Goal: Obtain resource: Download file/media

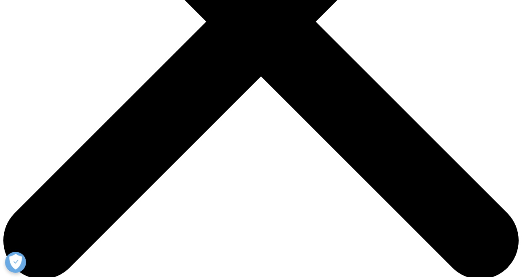
scroll to position [253, 0]
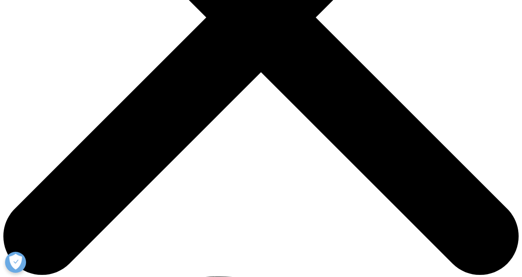
drag, startPoint x: 184, startPoint y: 225, endPoint x: 189, endPoint y: 220, distance: 7.4
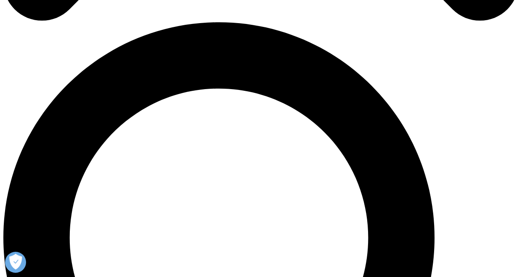
scroll to position [463, 0]
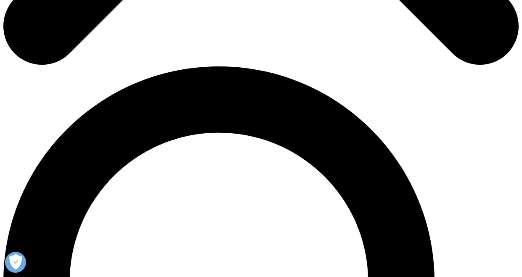
drag, startPoint x: 53, startPoint y: 86, endPoint x: 59, endPoint y: 86, distance: 5.9
type input "[PERSON_NAME]"
type input "[PERSON_NAME][EMAIL_ADDRESS][PERSON_NAME][DOMAIN_NAME]"
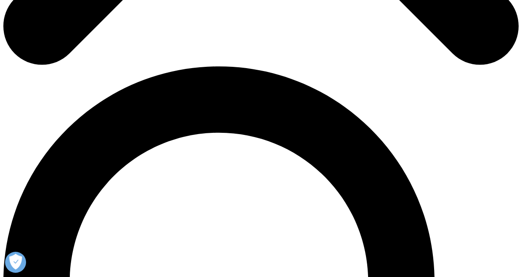
type input "Protect"
select select "[GEOGRAPHIC_DATA]"
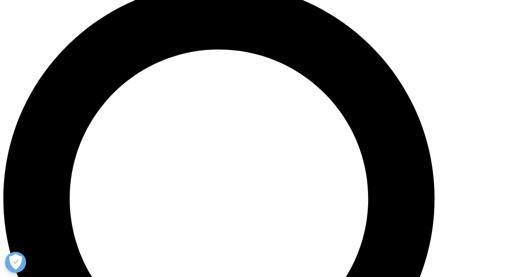
scroll to position [547, 0]
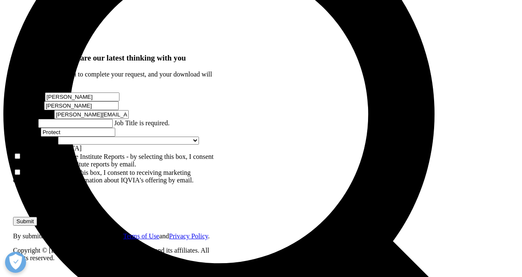
scroll to position [632, 0]
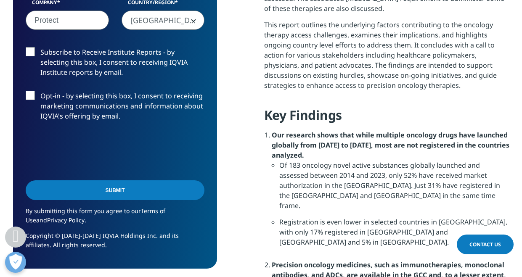
click at [122, 193] on input "Submit" at bounding box center [115, 191] width 179 height 20
click at [198, 191] on input "Submit" at bounding box center [115, 191] width 179 height 20
click at [134, 192] on input "Submit" at bounding box center [115, 191] width 179 height 20
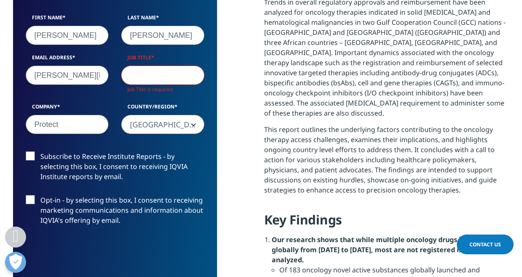
scroll to position [505, 0]
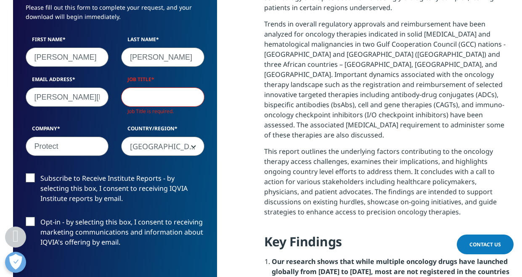
click at [147, 94] on input "Job Title" at bounding box center [162, 97] width 83 height 19
type input "PM"
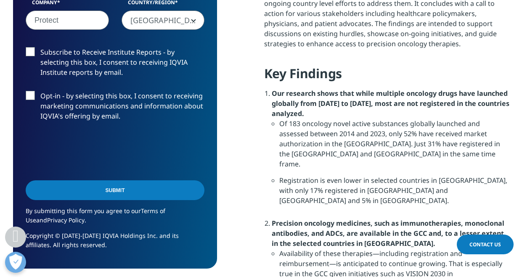
click at [153, 186] on input "Submit" at bounding box center [115, 191] width 179 height 20
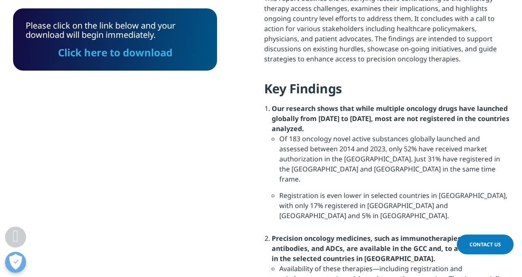
scroll to position [701, 0]
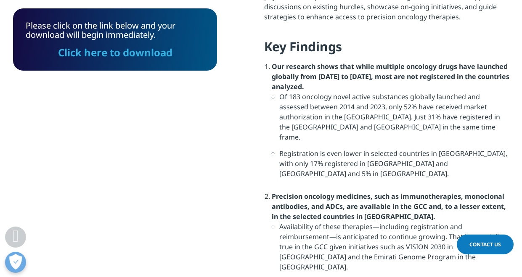
drag, startPoint x: 136, startPoint y: 56, endPoint x: 325, endPoint y: 69, distance: 189.5
click at [136, 56] on link "Click here to download" at bounding box center [115, 52] width 115 height 14
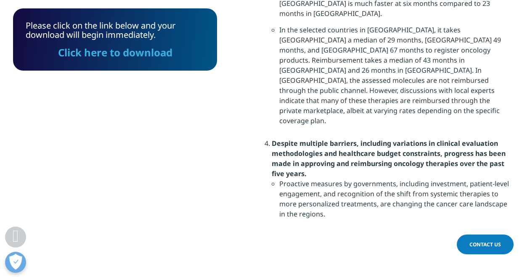
scroll to position [1079, 0]
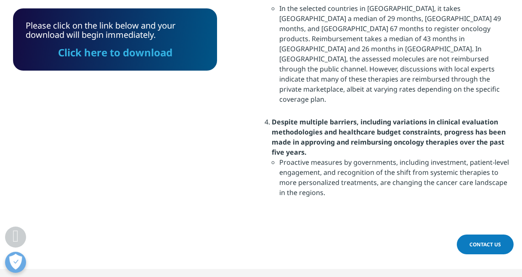
drag, startPoint x: 158, startPoint y: 53, endPoint x: 199, endPoint y: 45, distance: 41.5
click at [158, 53] on link "Click here to download" at bounding box center [115, 52] width 115 height 14
